Goal: Information Seeking & Learning: Check status

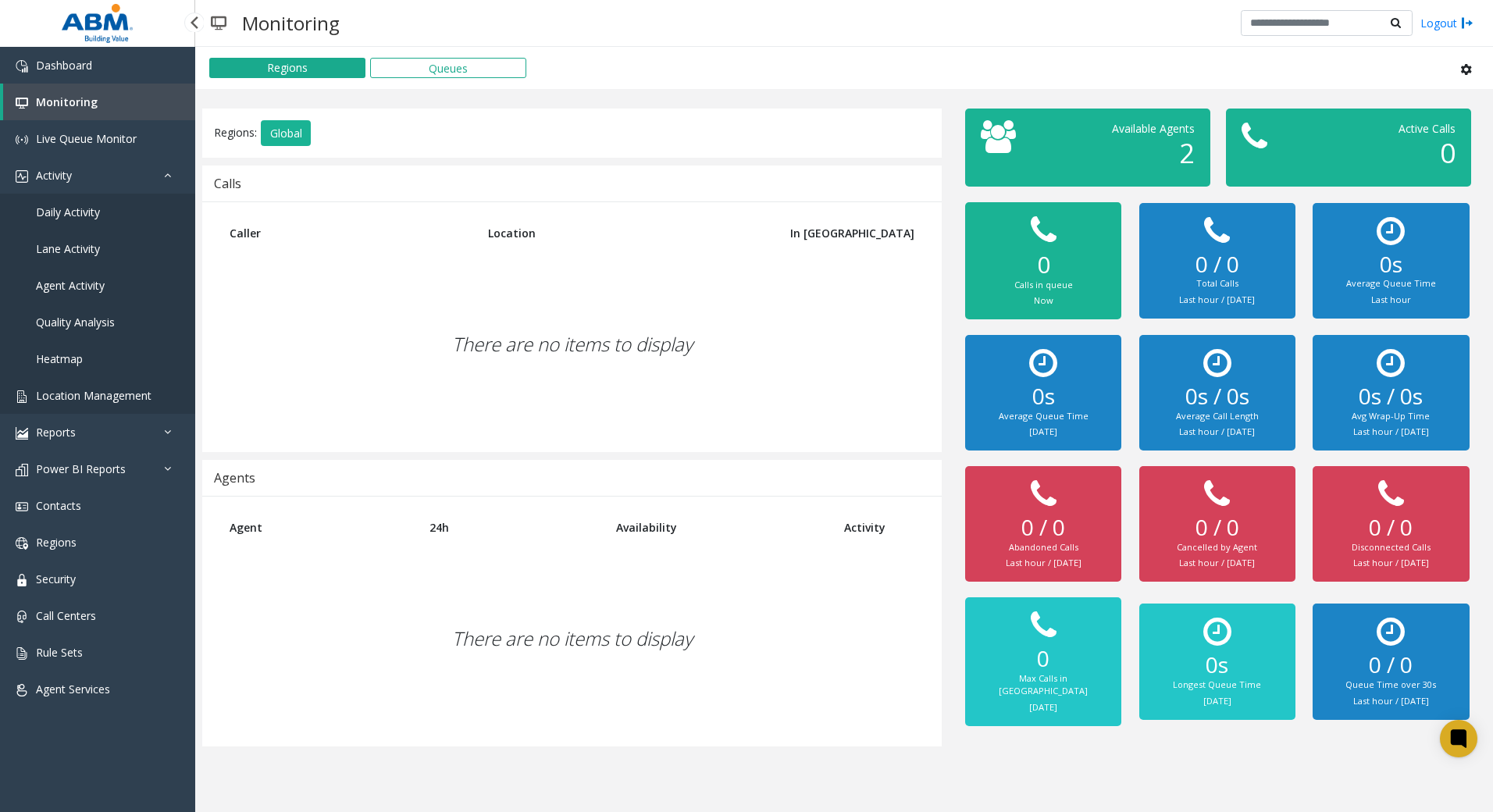
click at [96, 395] on span "Location Management" at bounding box center [93, 395] width 115 height 15
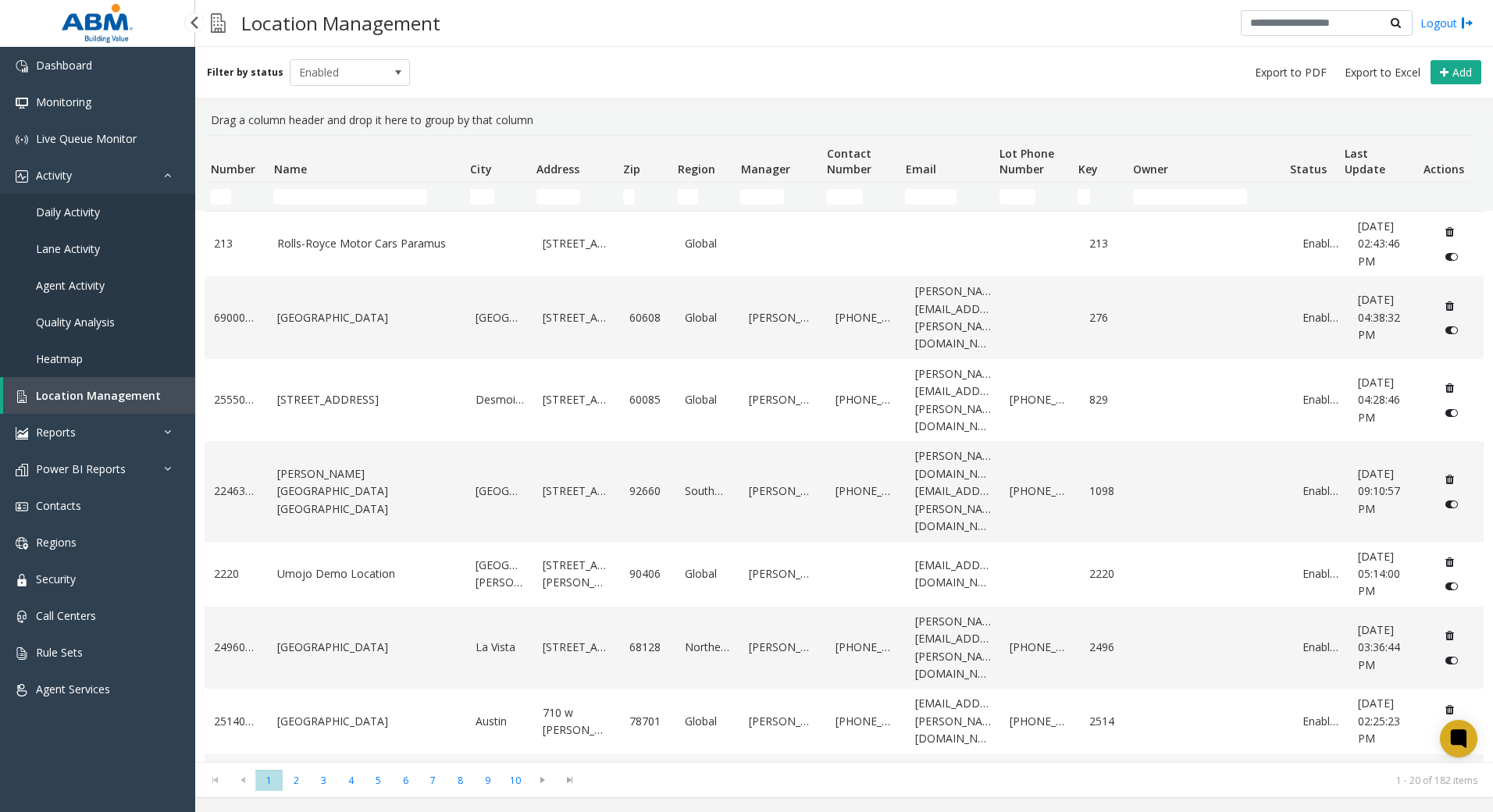
click at [102, 207] on link "Daily Activity" at bounding box center [98, 212] width 195 height 36
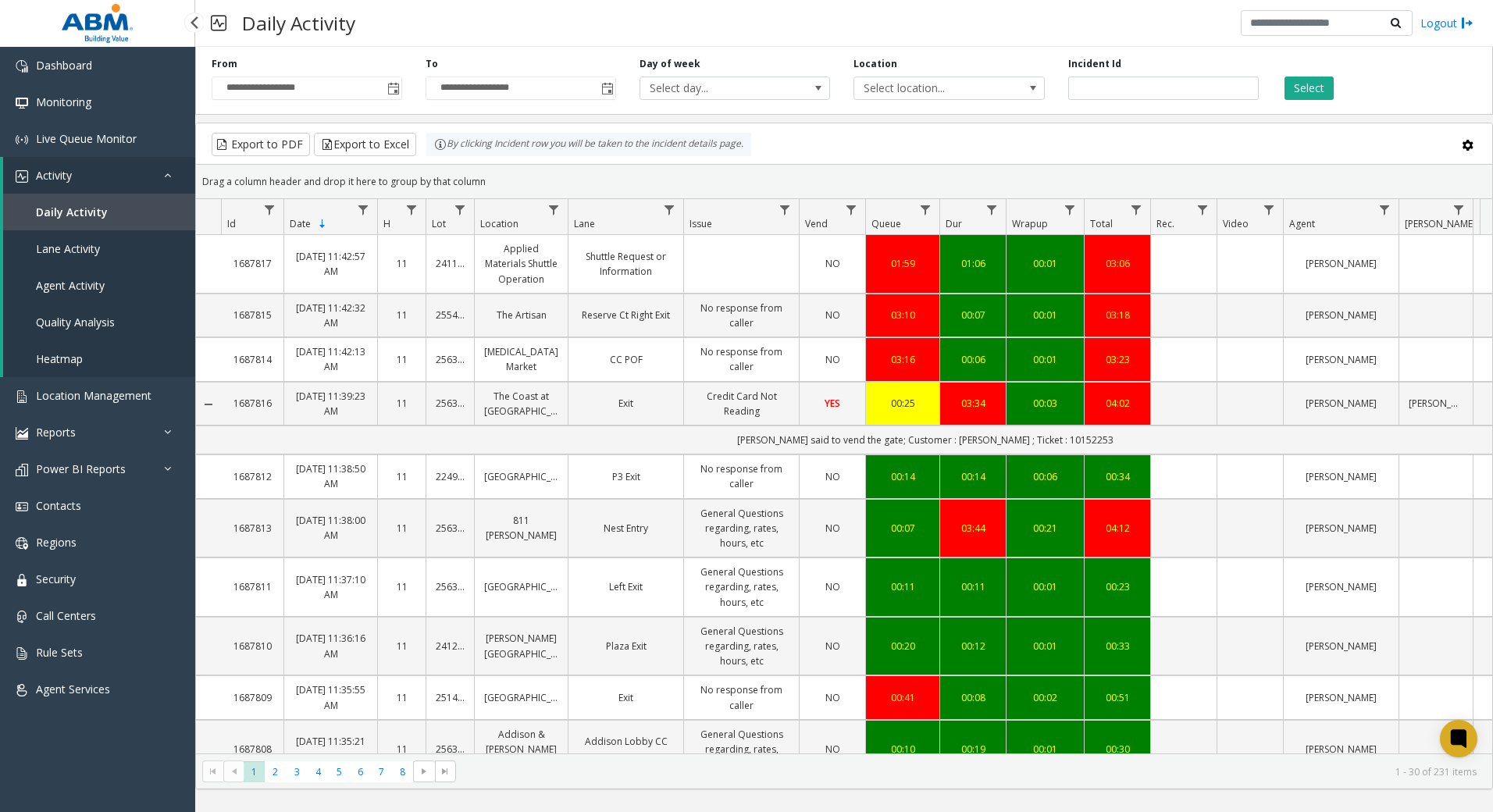
click at [74, 249] on span "Lane Activity" at bounding box center [67, 248] width 64 height 15
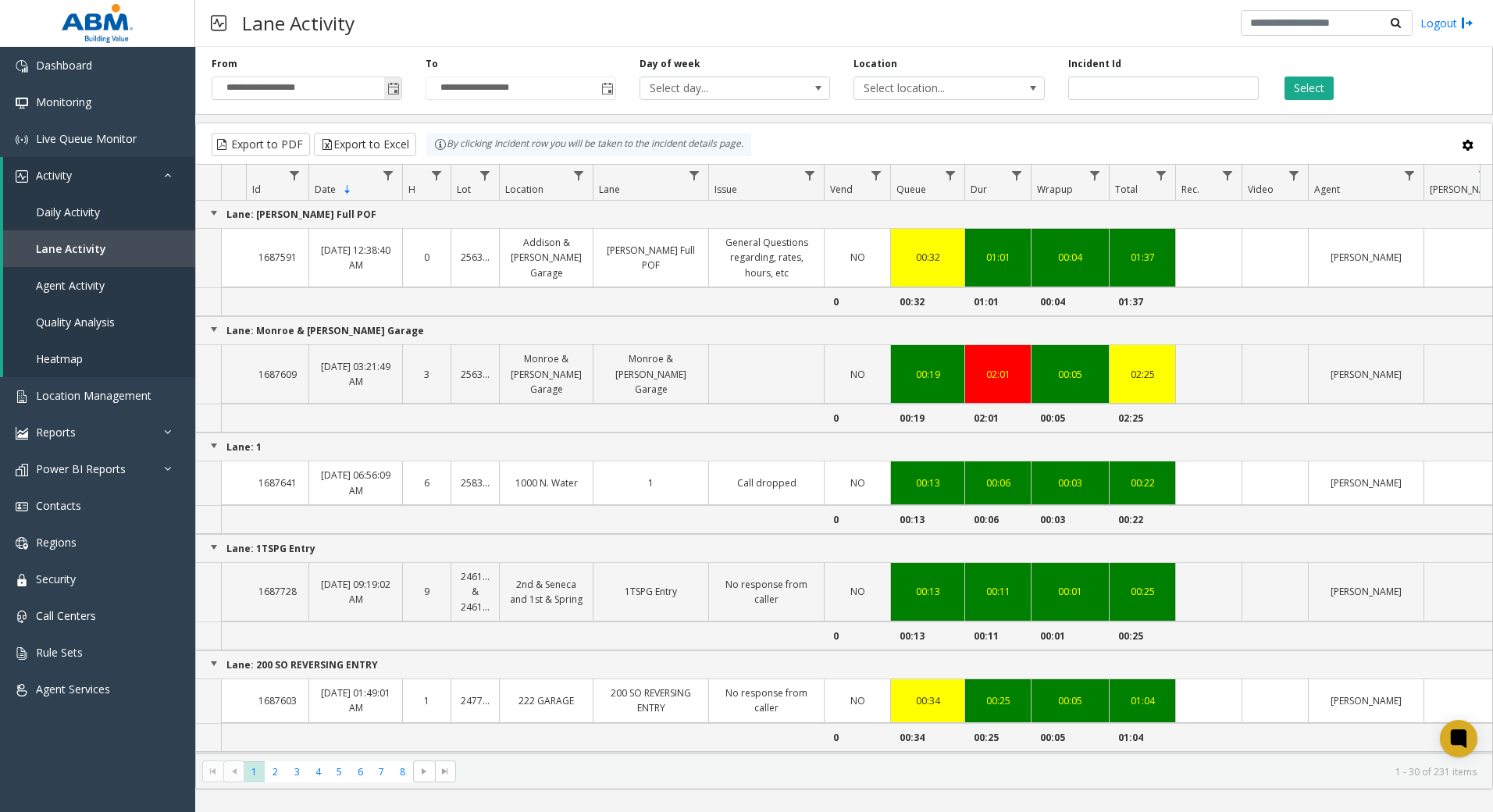
click at [401, 89] on span "Toggle popup" at bounding box center [392, 88] width 17 height 25
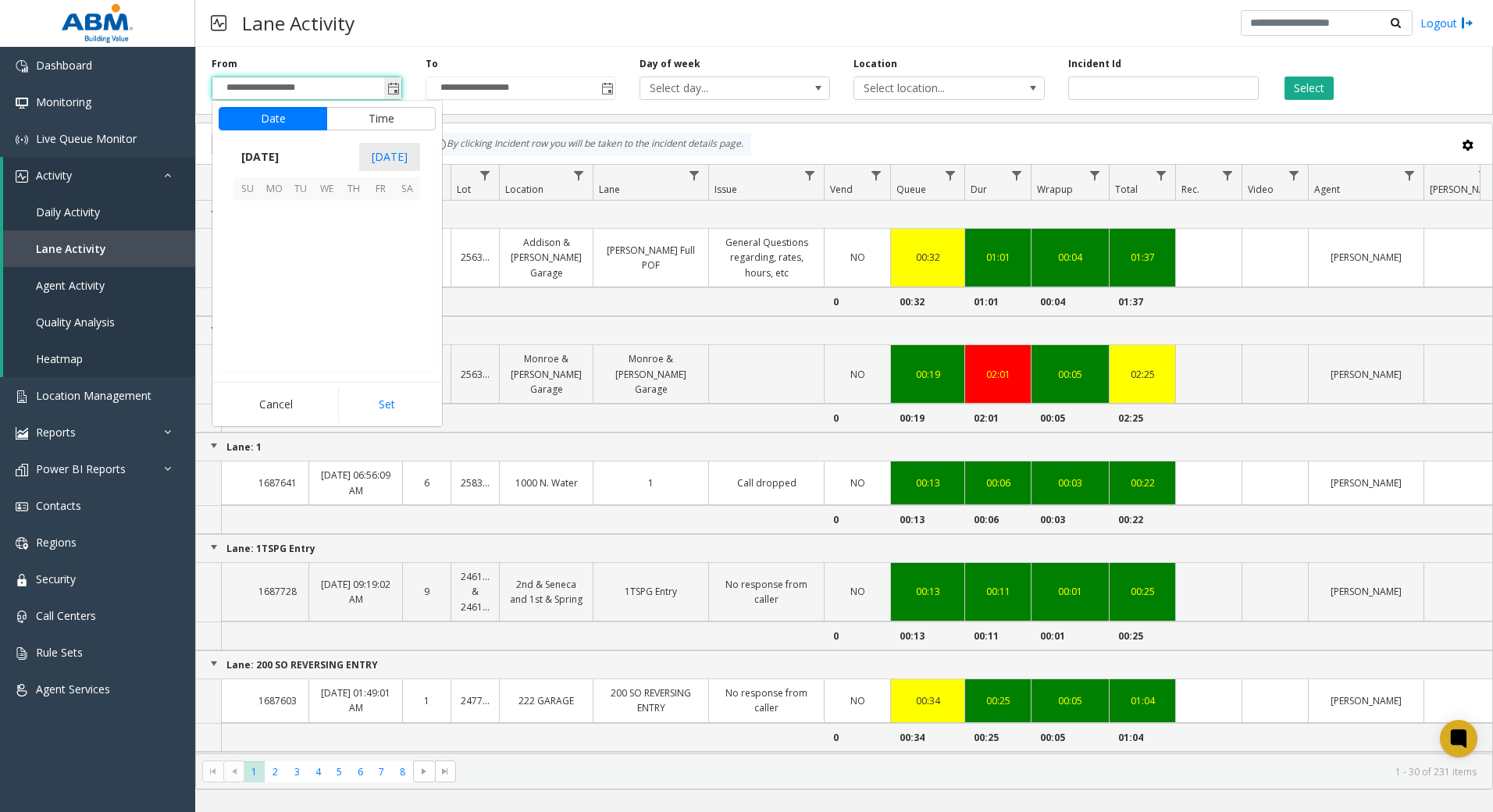
scroll to position [280314, 0]
click at [406, 263] on span "20" at bounding box center [406, 267] width 27 height 27
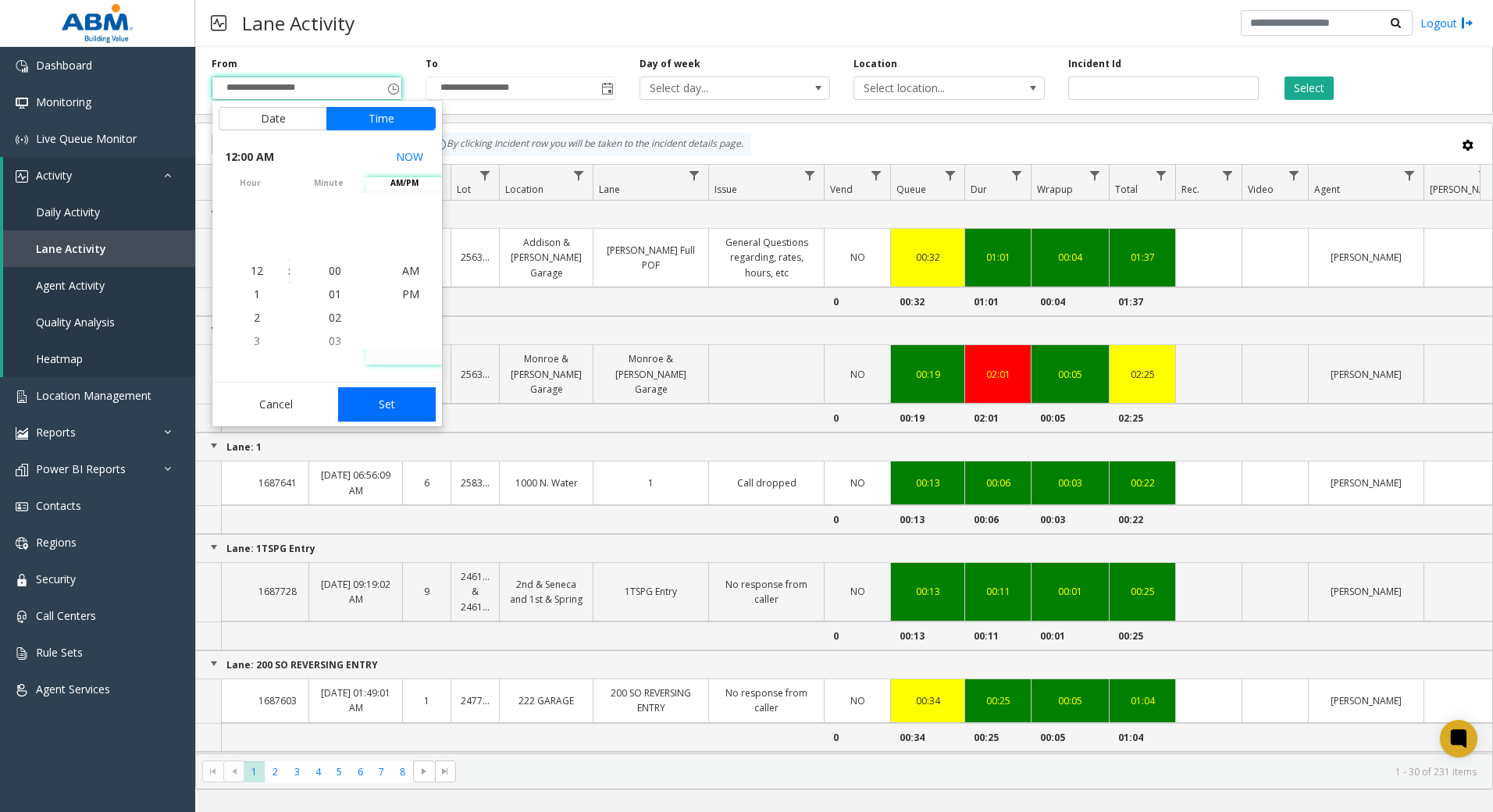
click at [404, 403] on button "Set" at bounding box center [387, 404] width 99 height 34
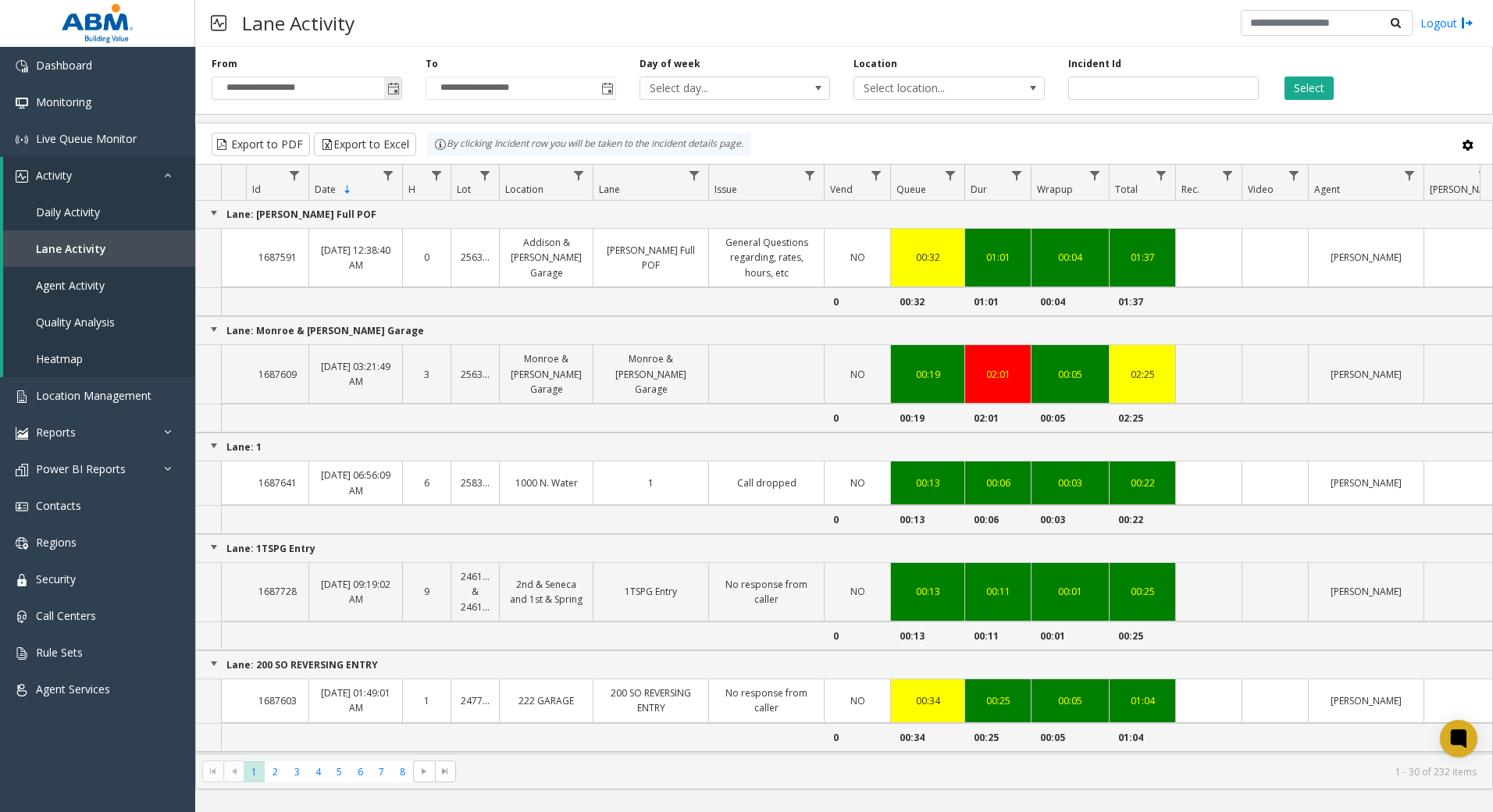
click at [394, 89] on span "Toggle popup" at bounding box center [393, 89] width 13 height 13
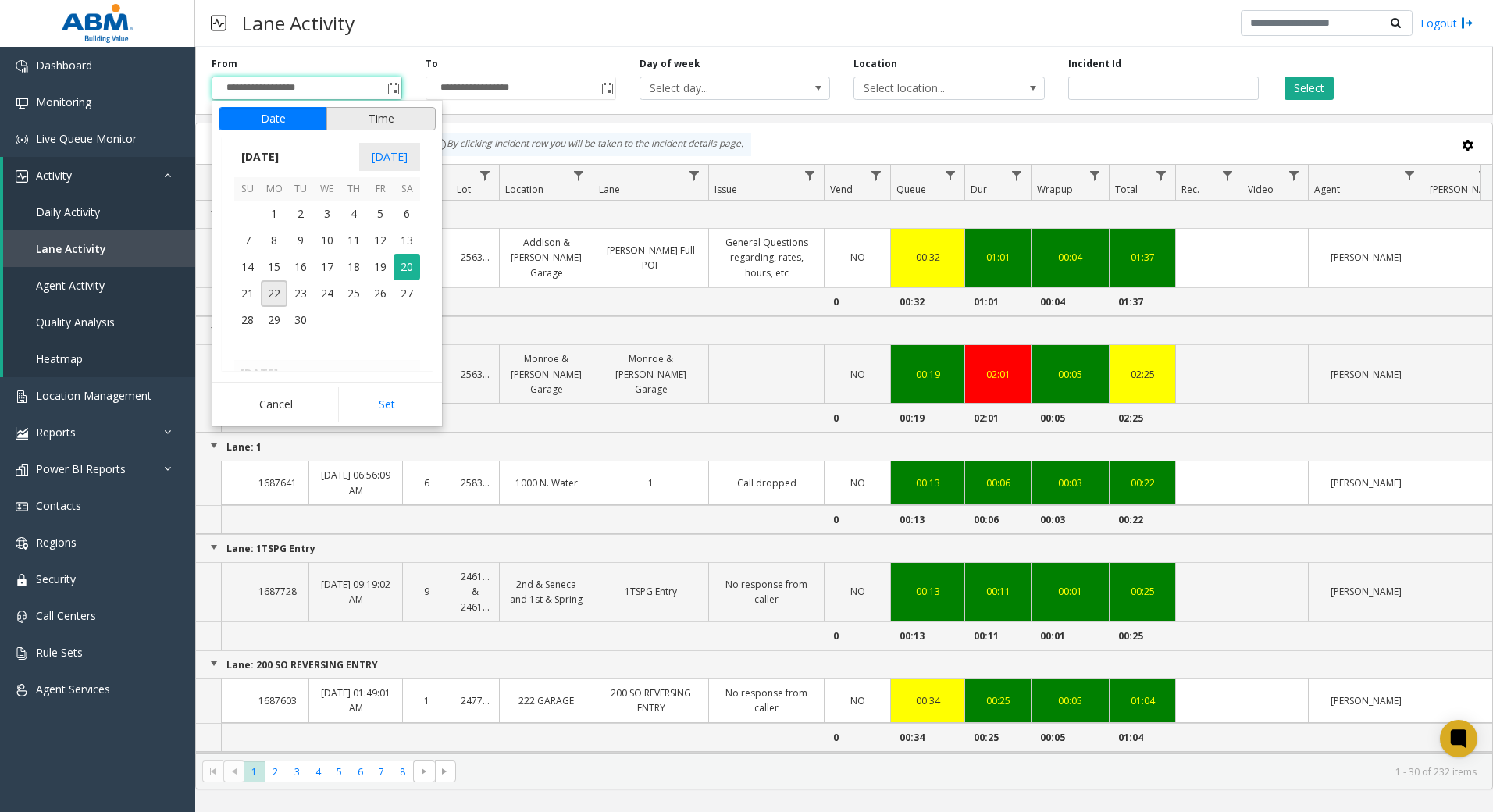
click at [363, 107] on button "Time" at bounding box center [380, 119] width 109 height 24
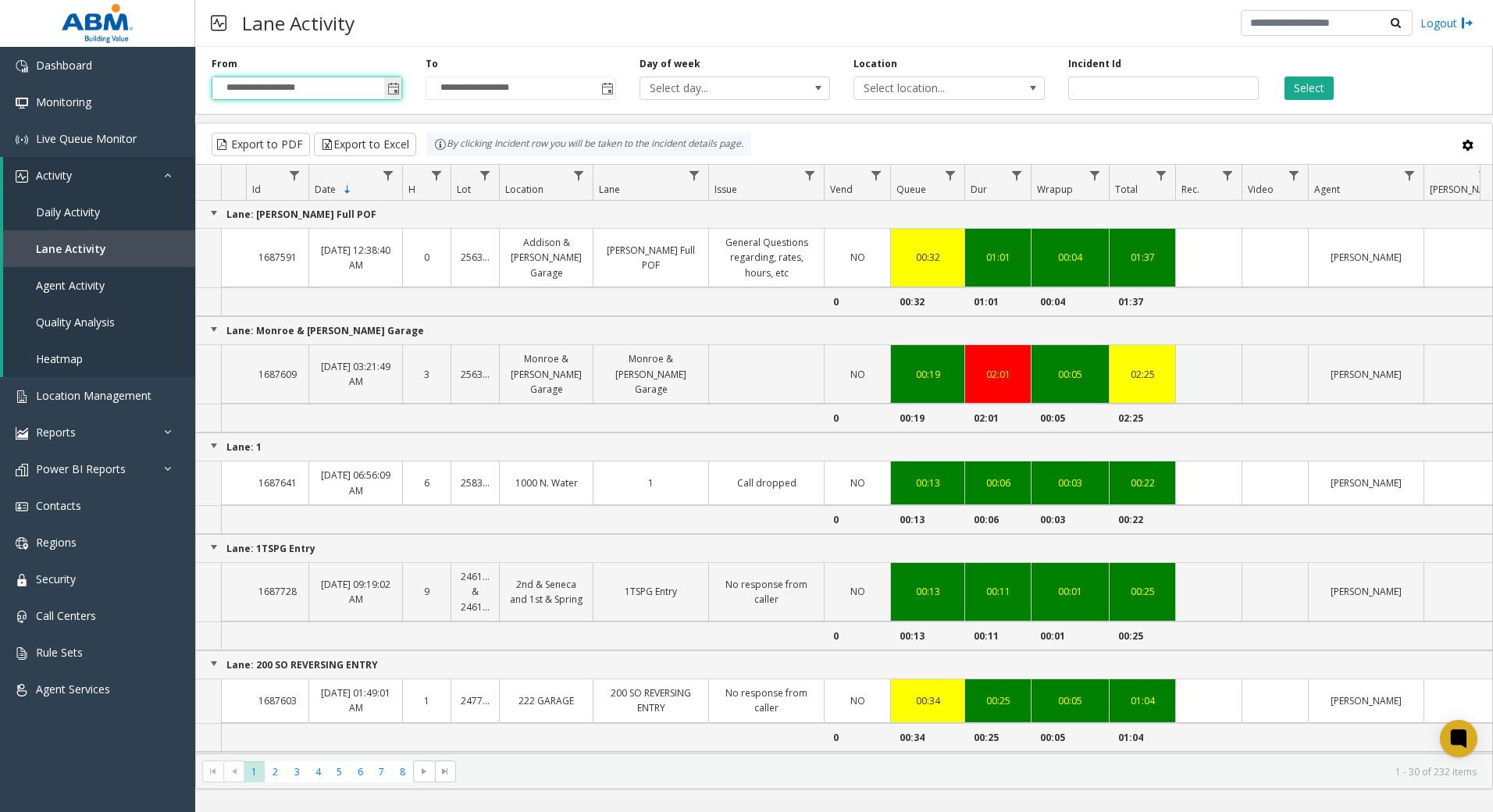
click at [393, 89] on span "Toggle popup" at bounding box center [393, 89] width 13 height 13
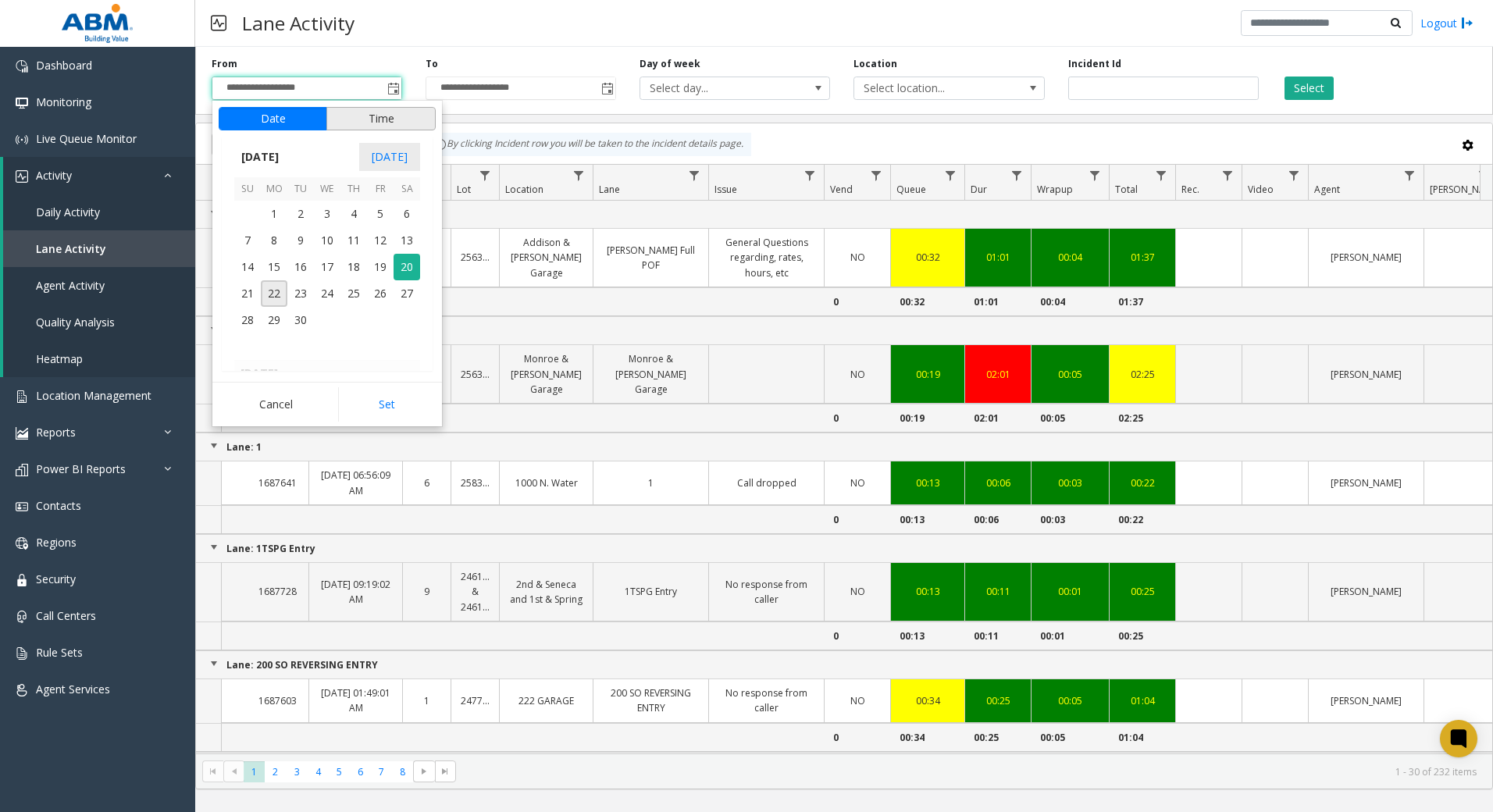
click at [410, 119] on button "Time" at bounding box center [380, 119] width 109 height 24
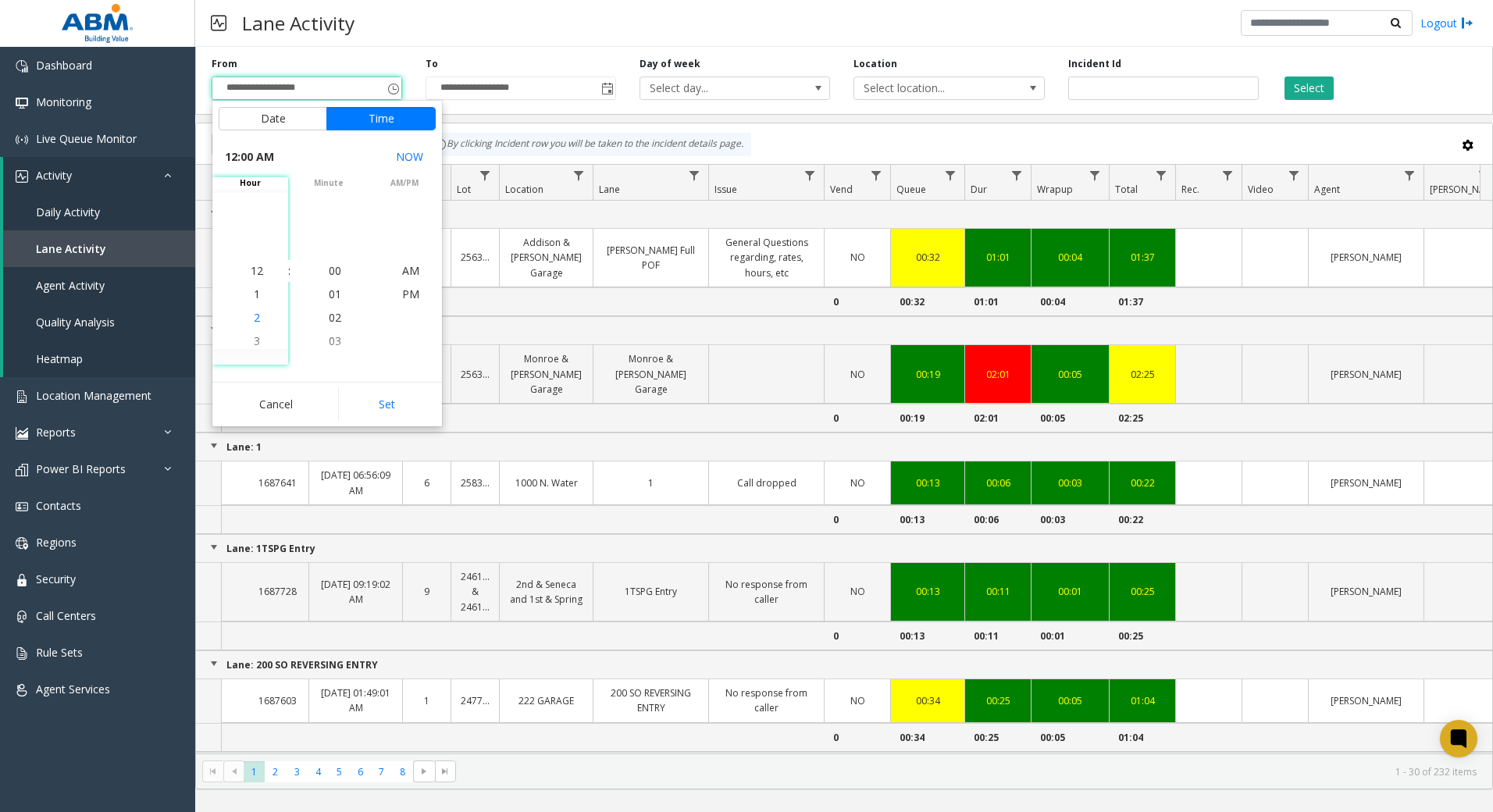
click at [254, 323] on span "2" at bounding box center [257, 317] width 6 height 15
click at [412, 275] on span "AM" at bounding box center [410, 270] width 17 height 15
click at [396, 401] on button "Set" at bounding box center [387, 404] width 99 height 34
type input "**********"
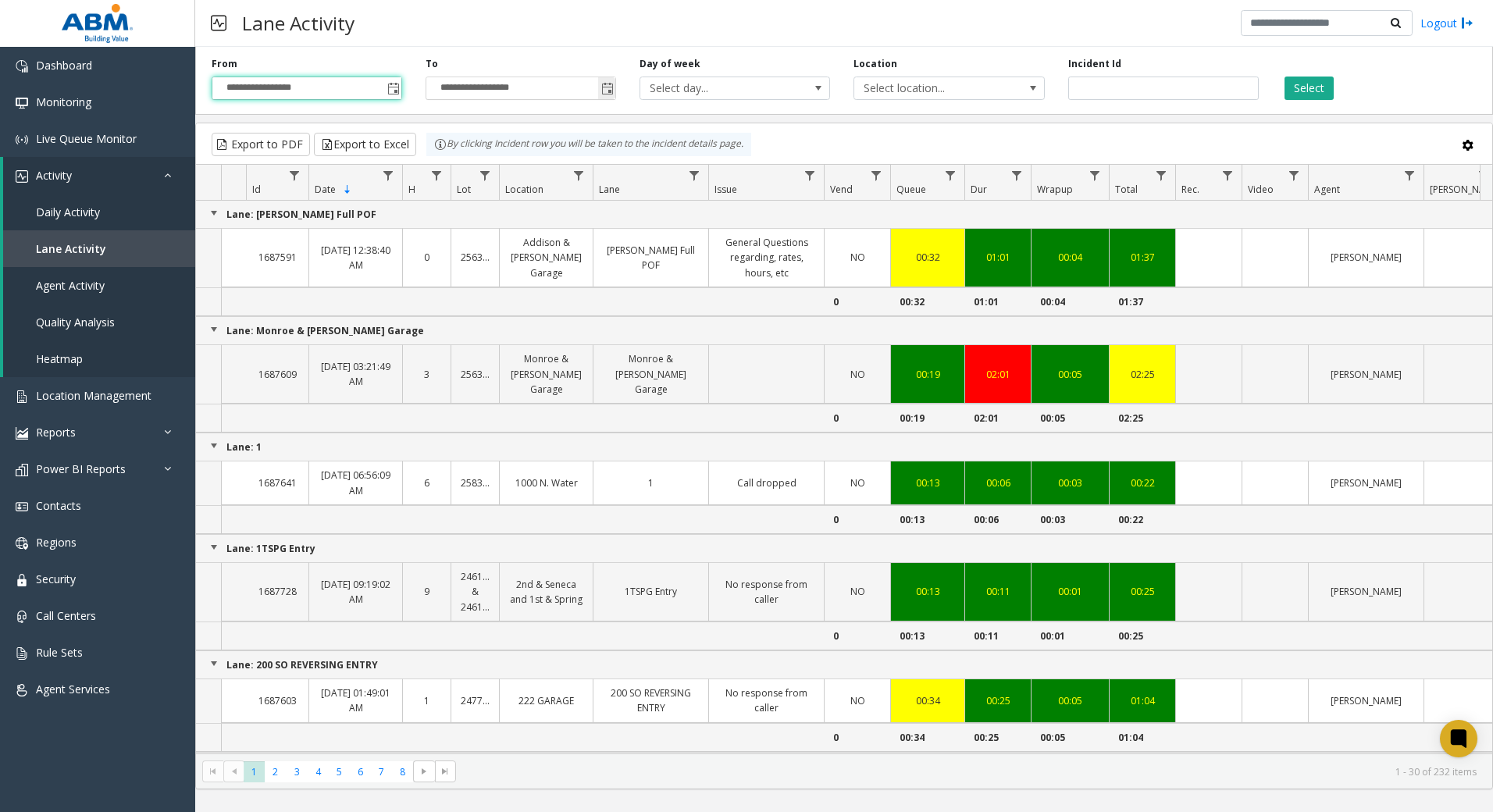
click at [611, 89] on span "Toggle popup" at bounding box center [607, 89] width 13 height 13
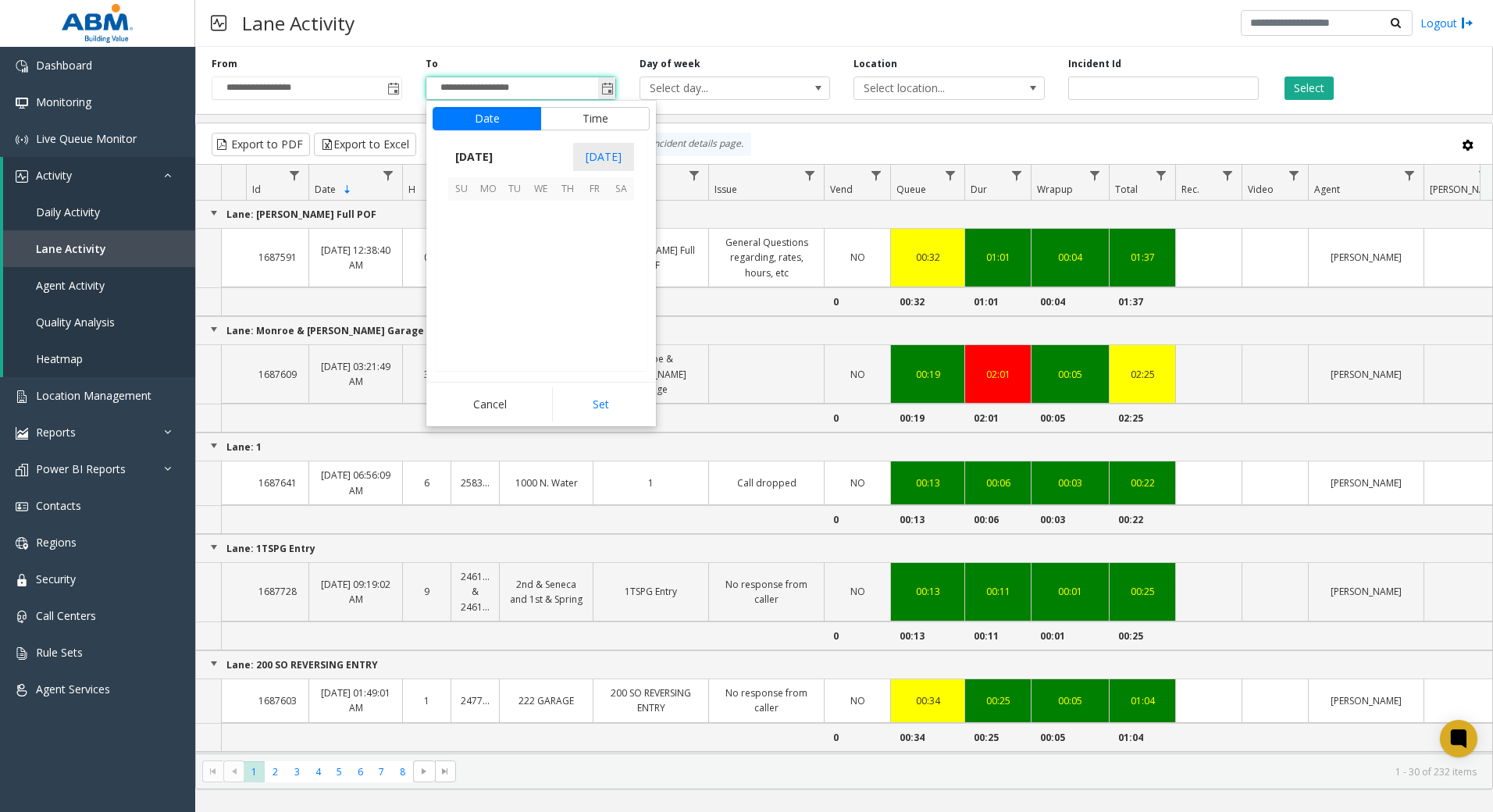
scroll to position [24, 0]
click at [620, 268] on span "20" at bounding box center [621, 267] width 27 height 27
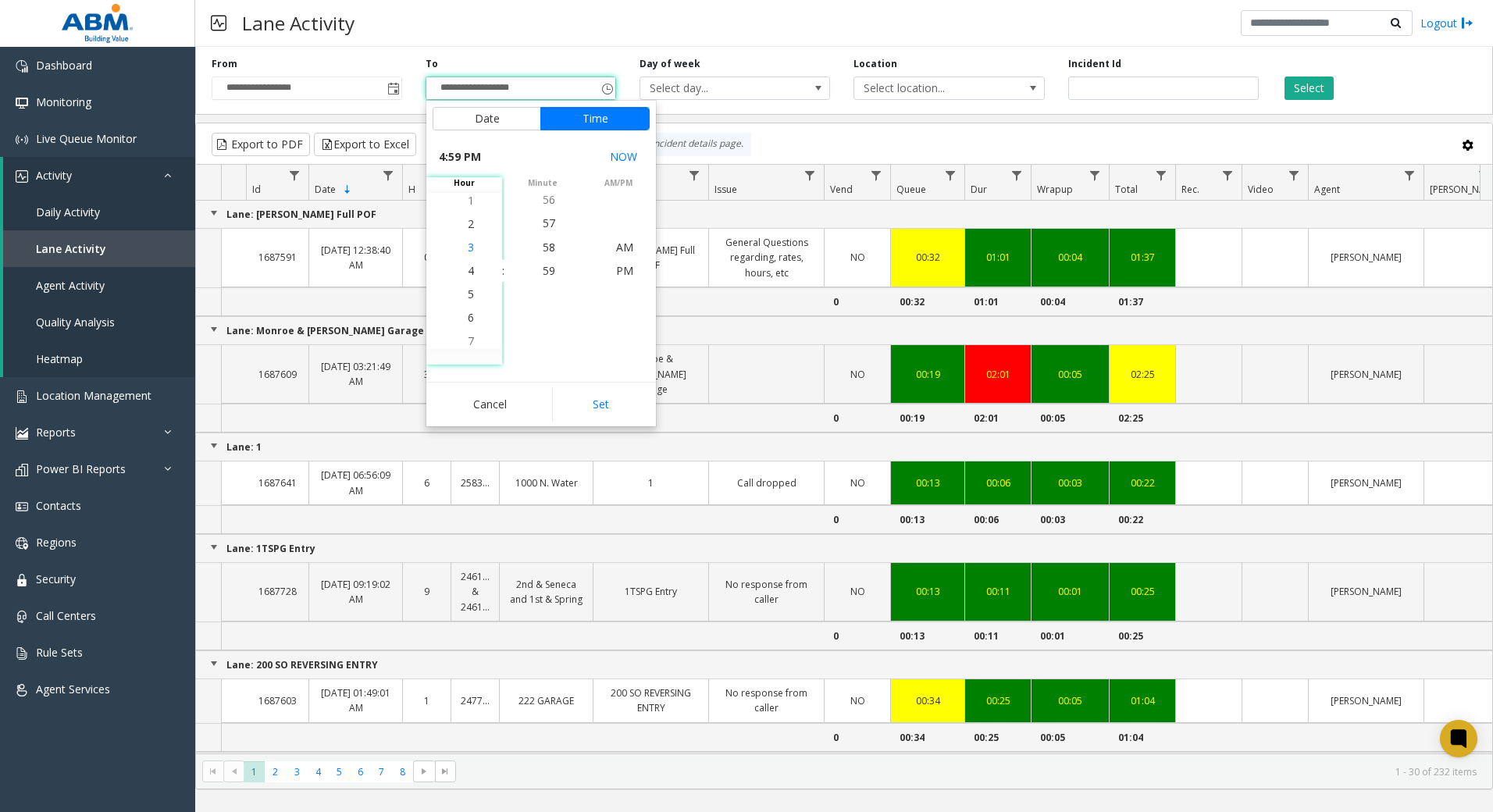
scroll to position [374, 0]
click at [468, 274] on span "4" at bounding box center [471, 270] width 6 height 15
click at [547, 228] on span "00" at bounding box center [549, 224] width 13 height 15
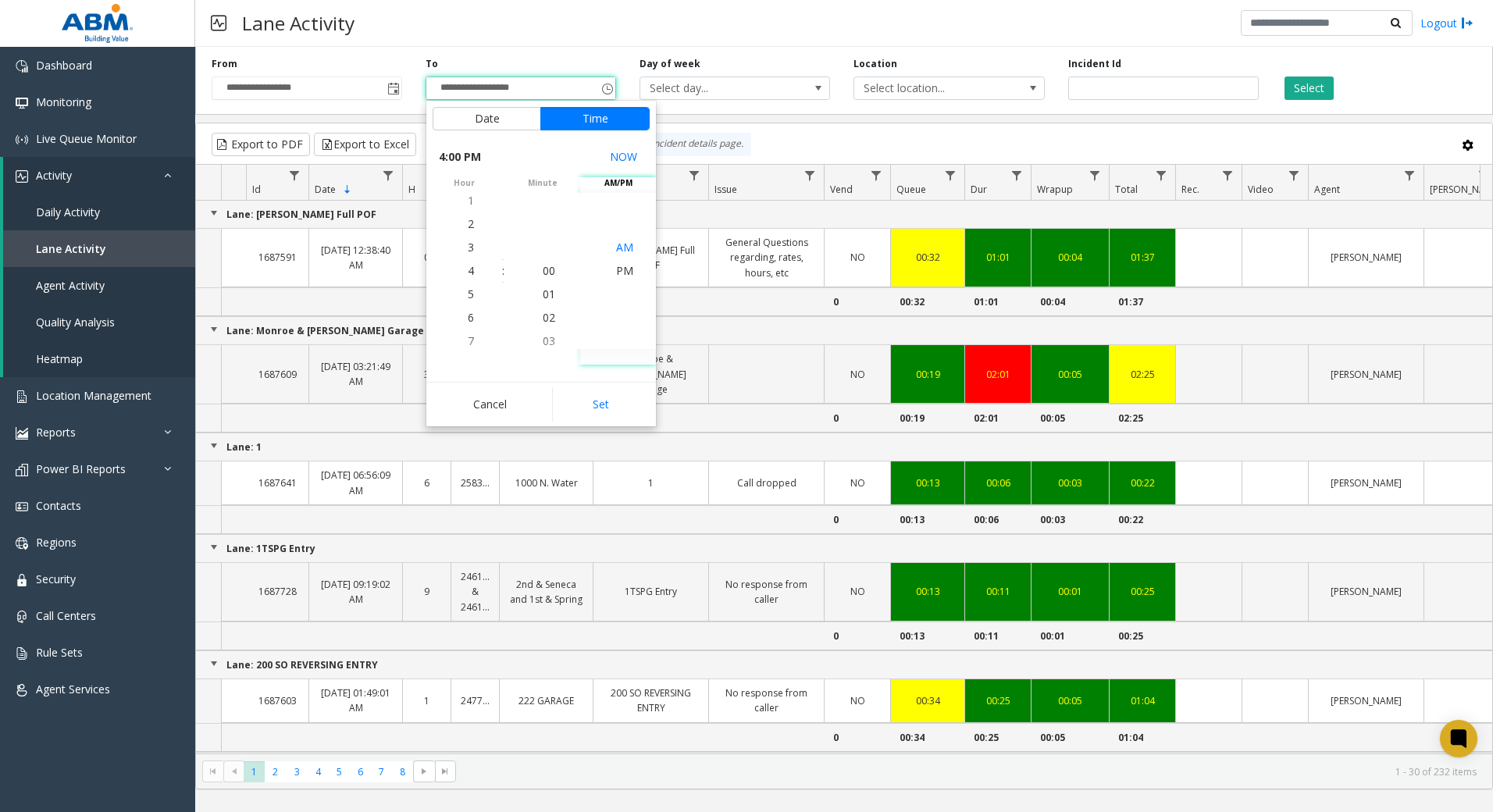
click at [617, 246] on span "AM" at bounding box center [624, 246] width 17 height 15
click at [612, 398] on button "Set" at bounding box center [601, 404] width 99 height 34
type input "**********"
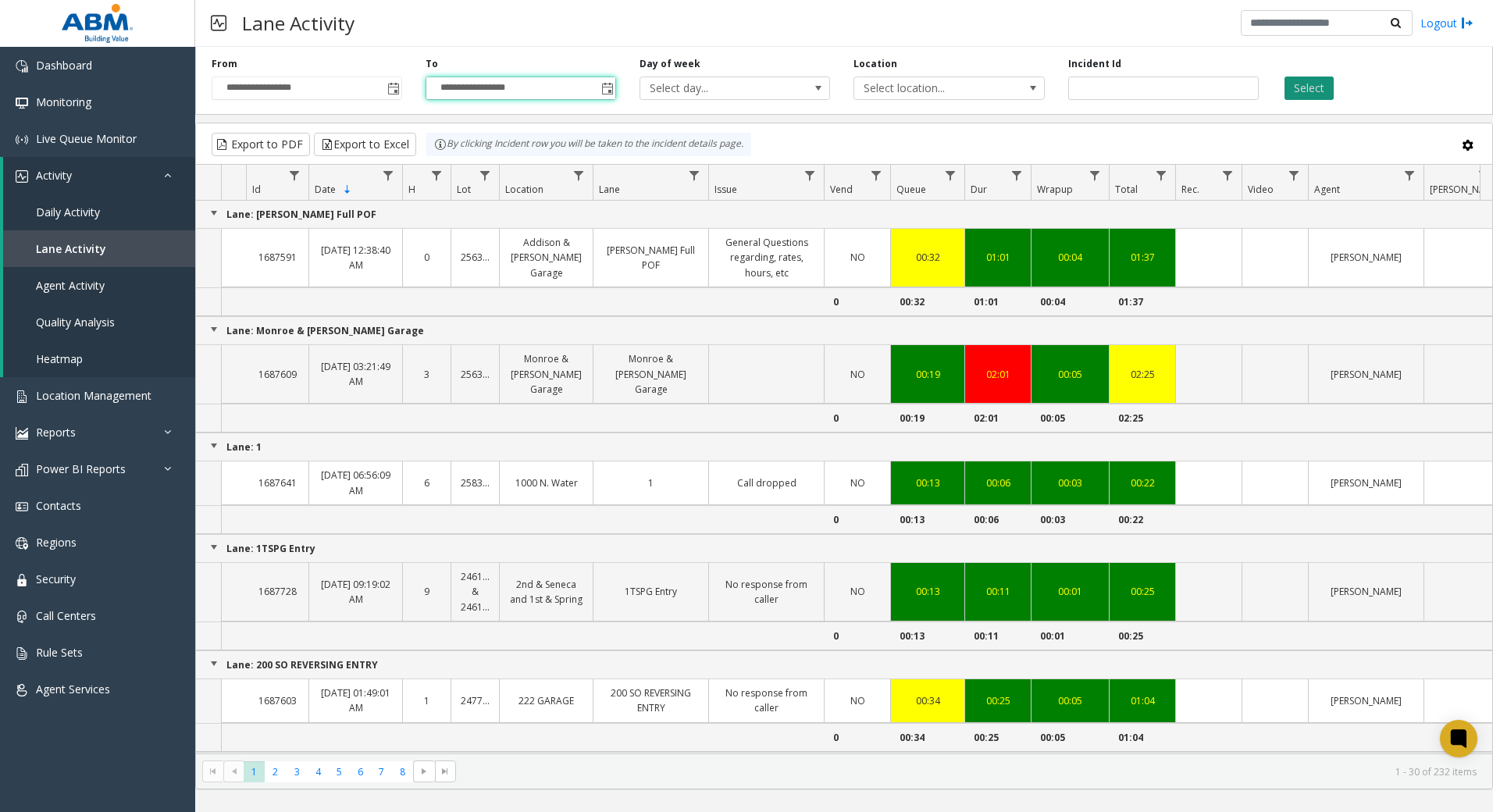
click at [1301, 86] on button "Select" at bounding box center [1310, 89] width 49 height 24
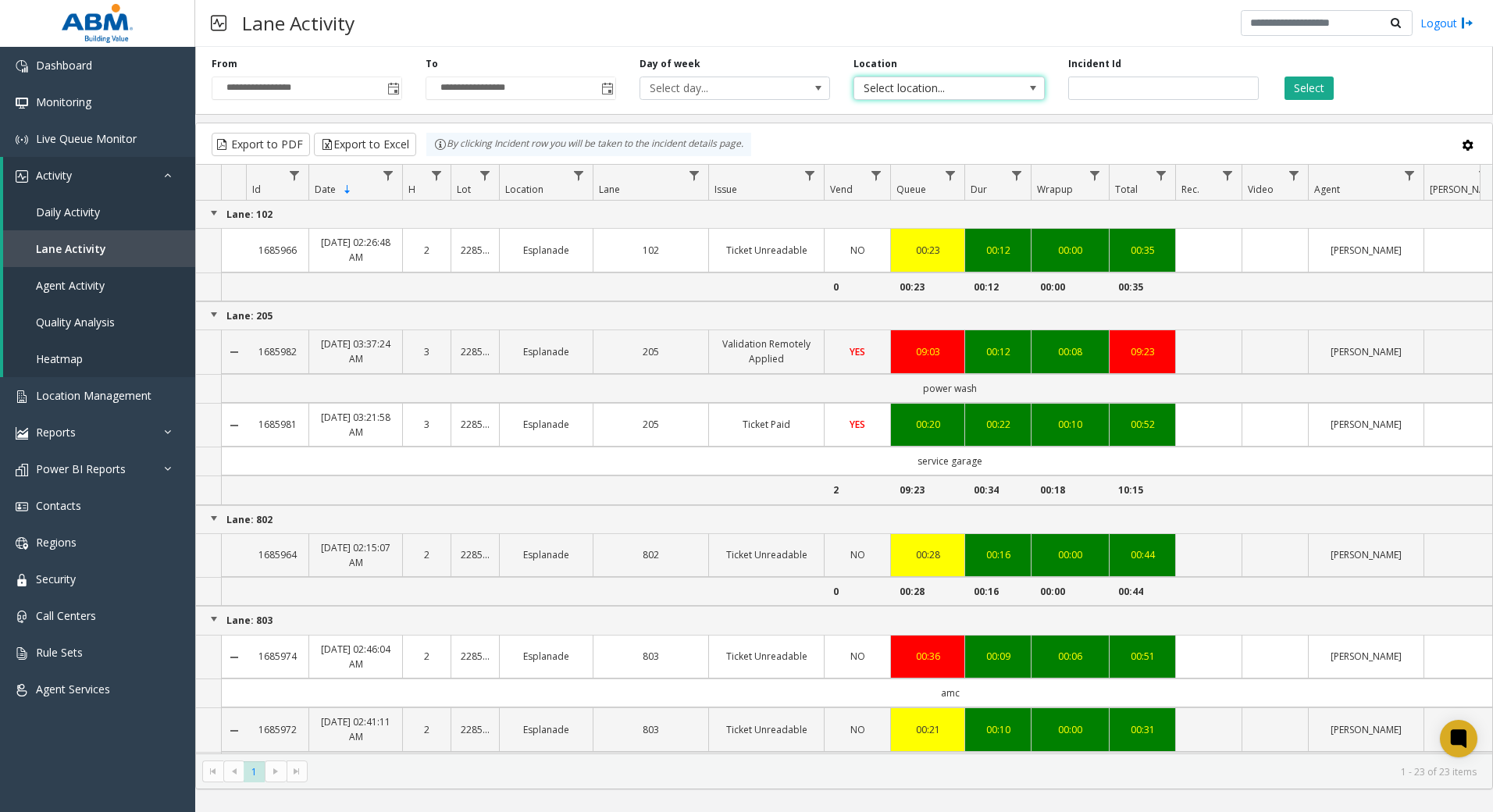
click at [920, 88] on span "Select location..." at bounding box center [930, 88] width 152 height 22
type input "*"
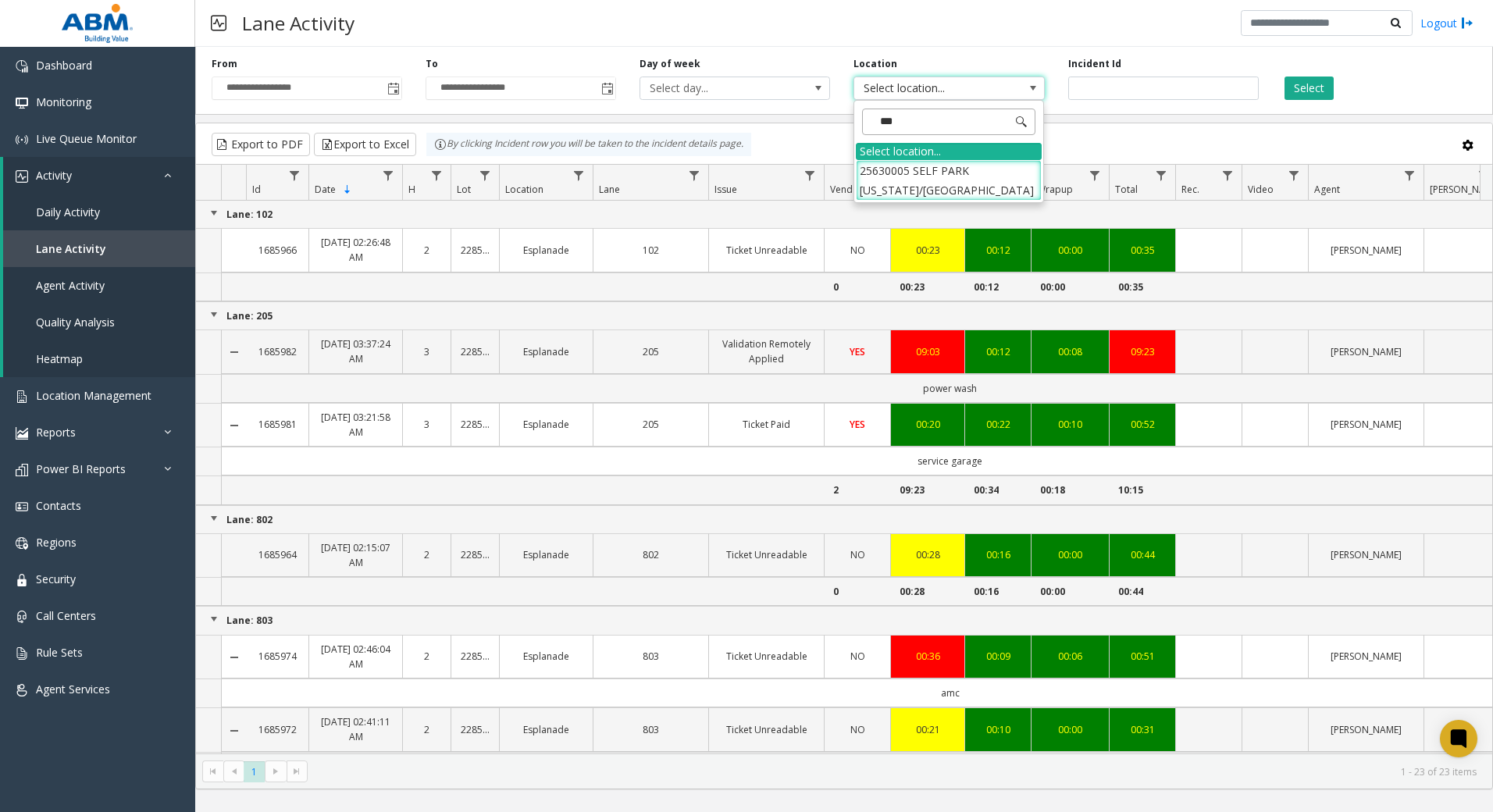
type input "****"
click at [1006, 194] on li "25630005 SELF PARK [US_STATE]/[GEOGRAPHIC_DATA]" at bounding box center [949, 179] width 186 height 40
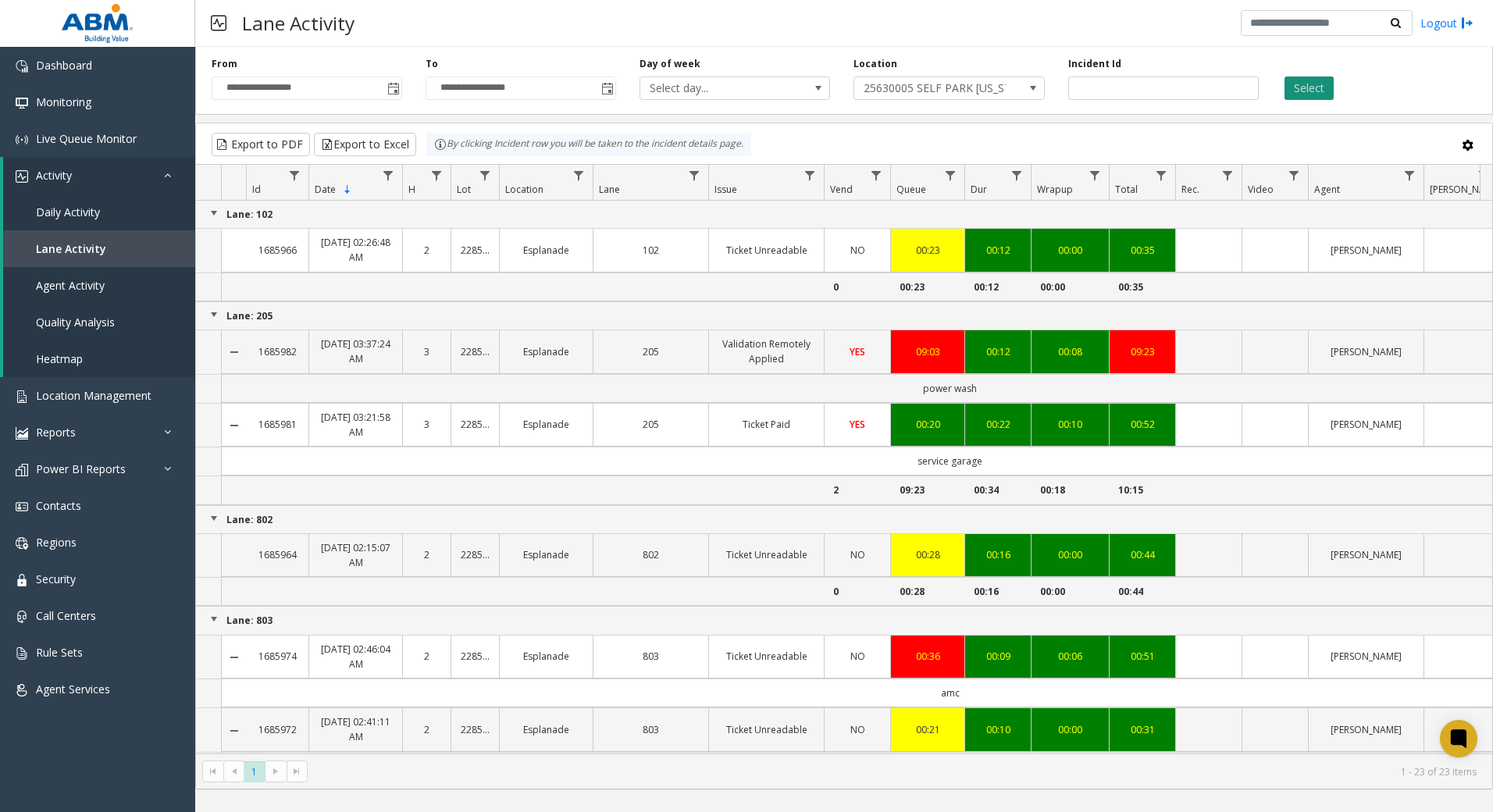
click at [1303, 87] on button "Select" at bounding box center [1310, 89] width 49 height 24
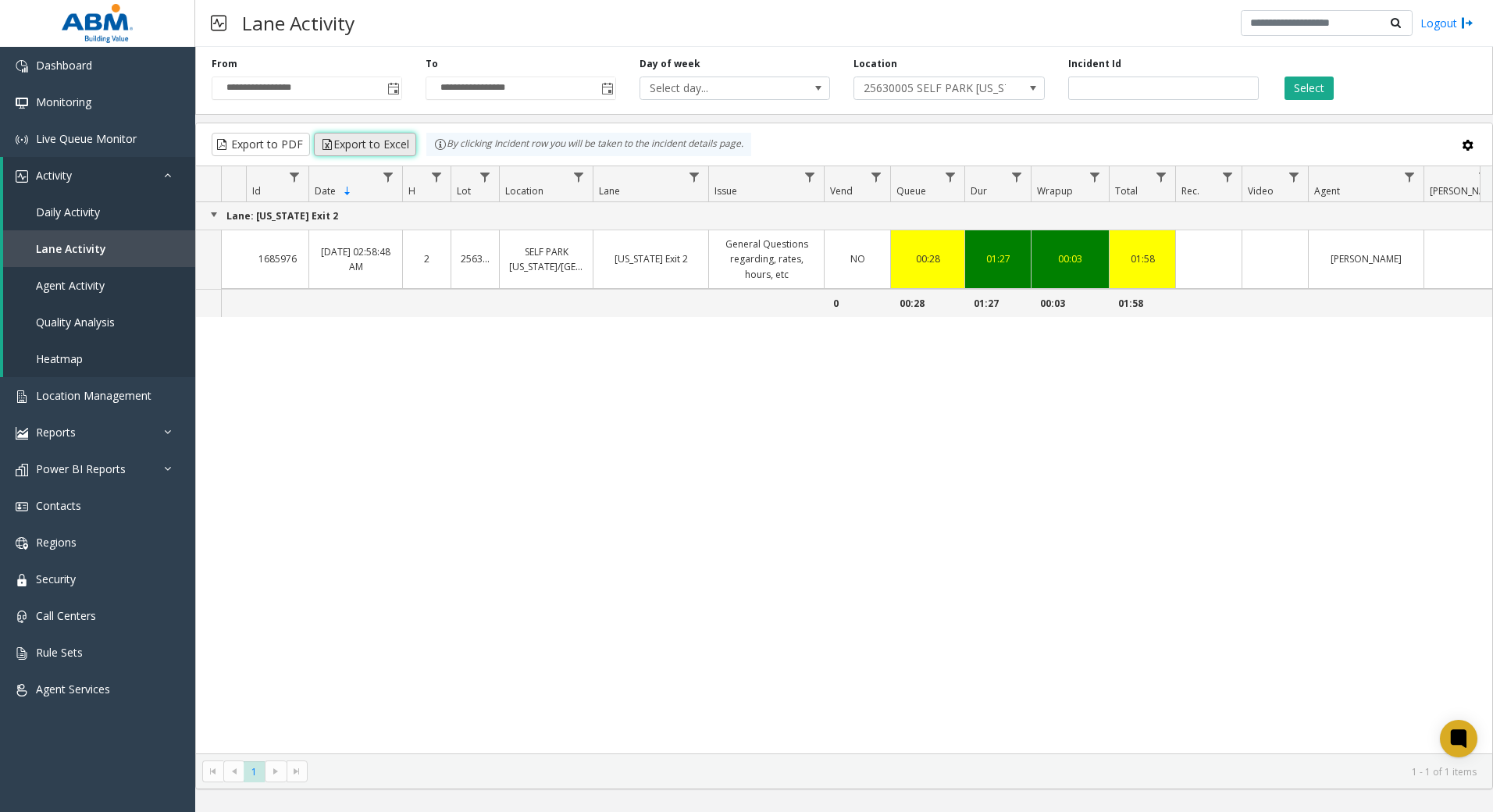
click at [391, 140] on button "Export to Excel" at bounding box center [366, 145] width 102 height 24
click at [1249, 482] on div "Lane: [US_STATE] Exit 2 1685976 [DATE] 02:58:48 AM 2 25630005 [GEOGRAPHIC_DATA]…" at bounding box center [845, 478] width 1297 height 552
drag, startPoint x: 509, startPoint y: 576, endPoint x: 481, endPoint y: 554, distance: 35.6
click at [509, 574] on div "Lane: [US_STATE] Exit 2 1685976 [DATE] 02:58:48 AM 2 25630005 [GEOGRAPHIC_DATA]…" at bounding box center [845, 478] width 1297 height 552
click at [67, 92] on link "Monitoring" at bounding box center [98, 102] width 195 height 36
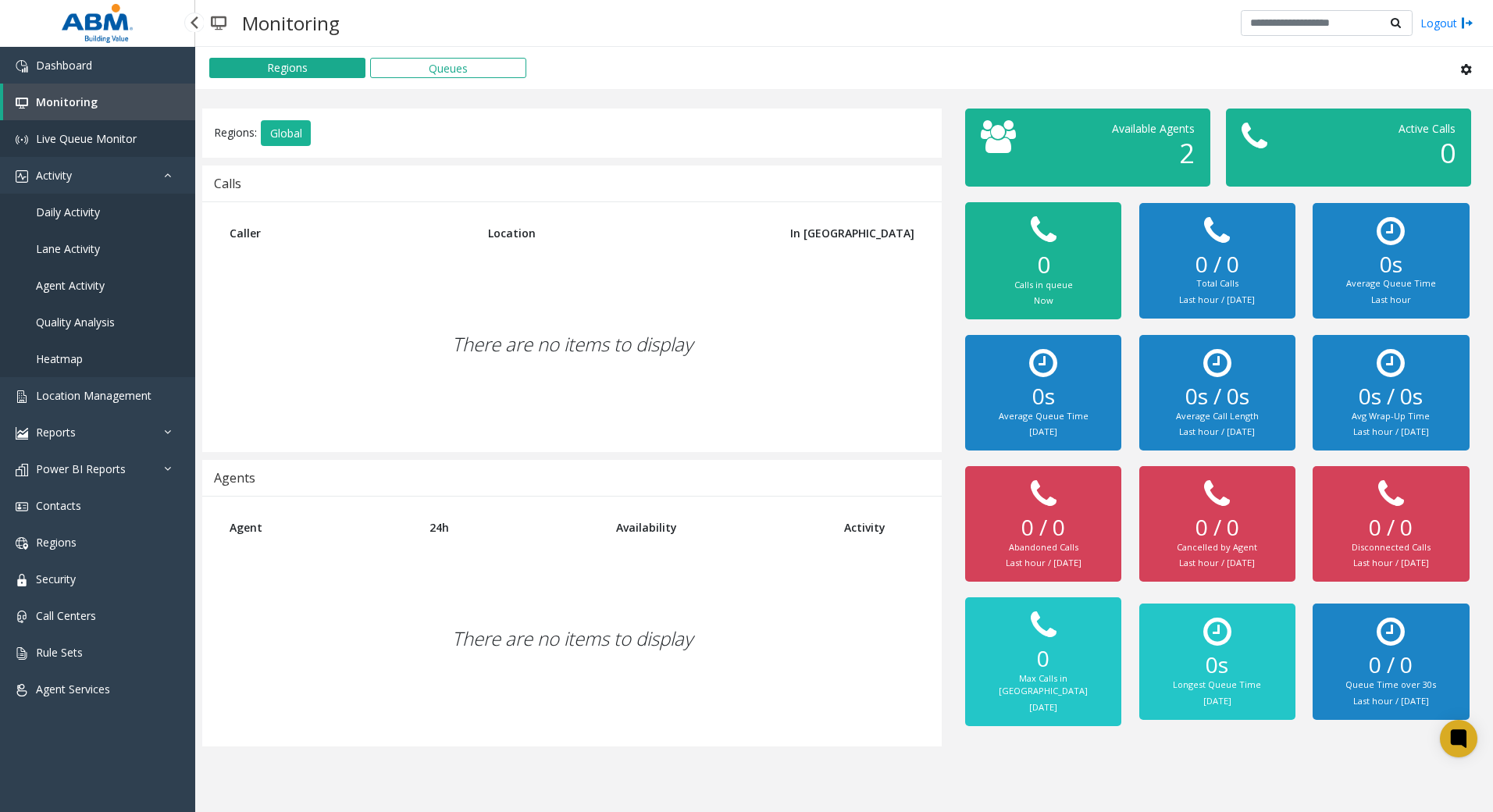
click at [103, 140] on span "Live Queue Monitor" at bounding box center [86, 138] width 101 height 15
